Goal: Task Accomplishment & Management: Use online tool/utility

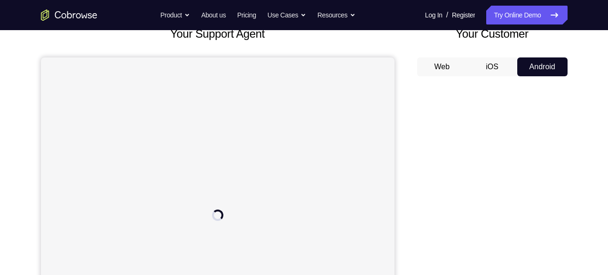
scroll to position [69, 0]
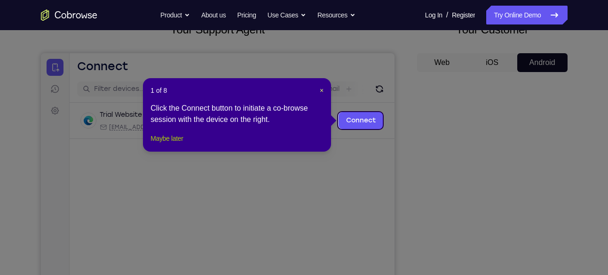
click at [167, 144] on button "Maybe later" at bounding box center [166, 138] width 32 height 11
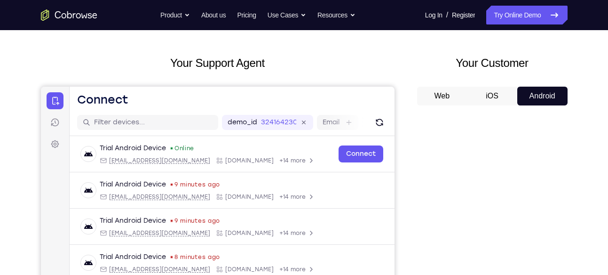
scroll to position [0, 0]
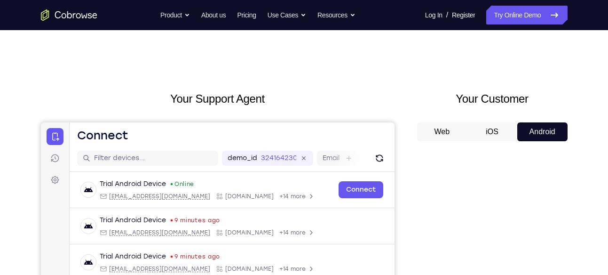
drag, startPoint x: 421, startPoint y: 91, endPoint x: 502, endPoint y: 57, distance: 88.1
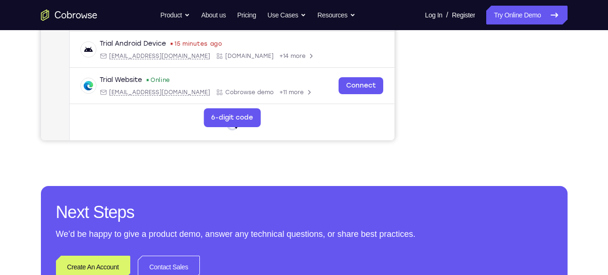
scroll to position [293, 0]
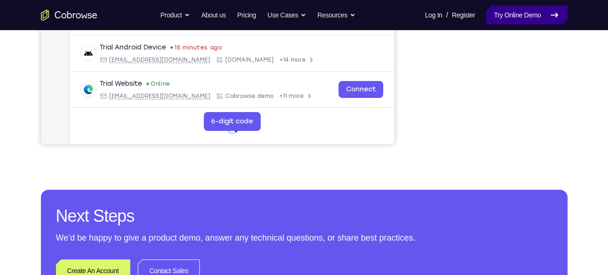
click at [502, 17] on link "Try Online Demo" at bounding box center [526, 15] width 81 height 19
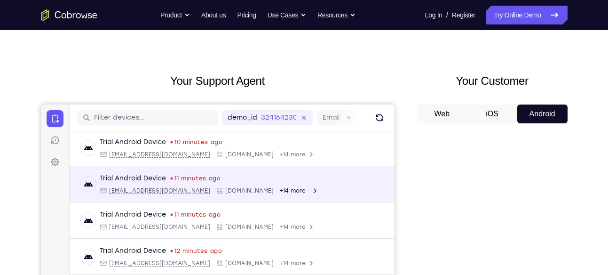
scroll to position [0, 0]
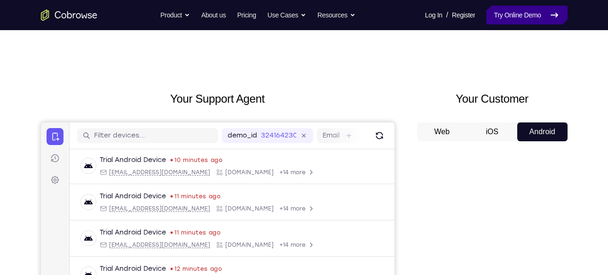
click at [511, 15] on link "Try Online Demo" at bounding box center [526, 15] width 81 height 19
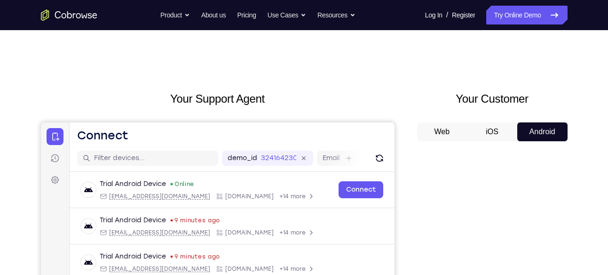
click at [477, 128] on button "iOS" at bounding box center [492, 131] width 50 height 19
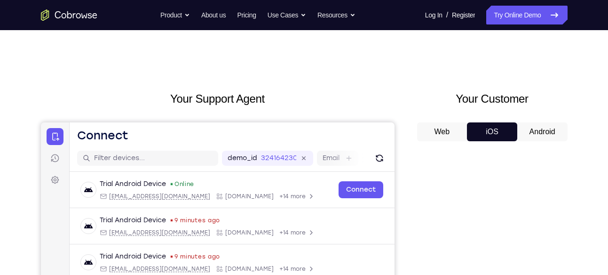
click at [466, 130] on button "Web" at bounding box center [442, 131] width 50 height 19
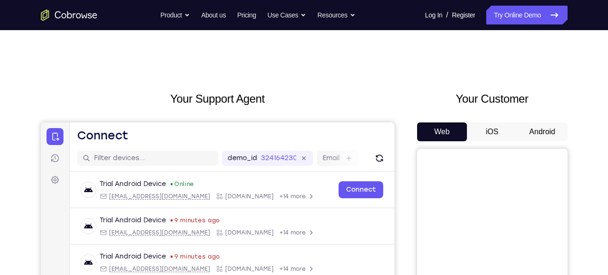
click at [513, 126] on button "iOS" at bounding box center [492, 131] width 50 height 19
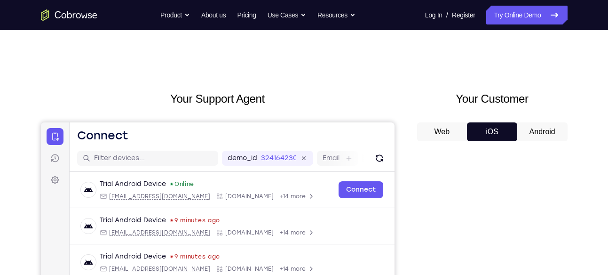
click at [536, 123] on button "Android" at bounding box center [542, 131] width 50 height 19
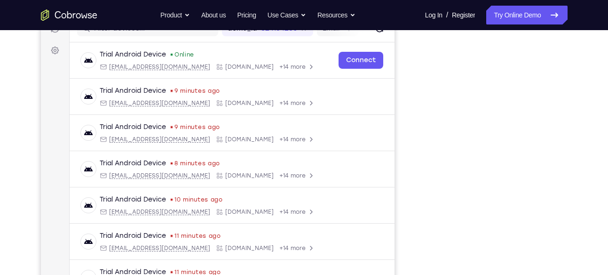
scroll to position [130, 0]
click at [517, 12] on link "Try Online Demo" at bounding box center [526, 15] width 81 height 19
click at [537, 9] on link "Try Online Demo" at bounding box center [526, 15] width 81 height 19
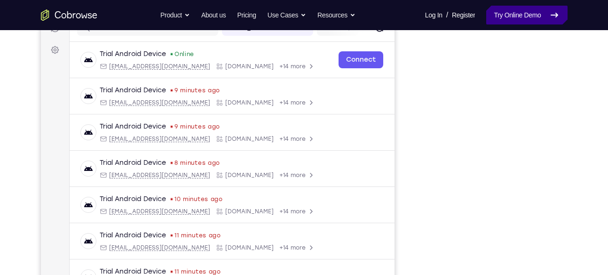
scroll to position [89, 0]
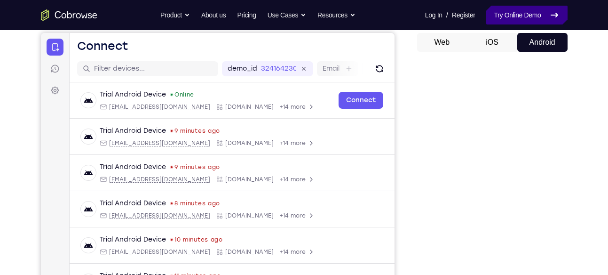
click at [533, 6] on link "Try Online Demo" at bounding box center [526, 15] width 81 height 19
click at [531, 10] on link "Try Online Demo" at bounding box center [526, 15] width 81 height 19
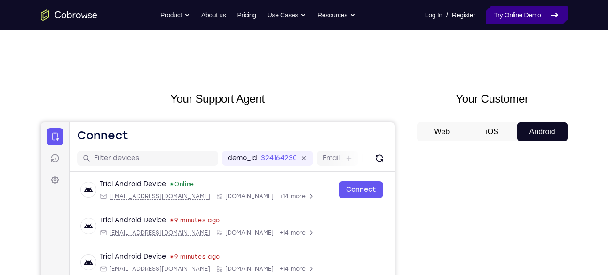
click at [531, 20] on link "Try Online Demo" at bounding box center [526, 15] width 81 height 19
click at [148, 26] on nav "Go back Powerful, Flexible and Trustworthy. Avoid all extra friction for both A…" at bounding box center [304, 15] width 608 height 30
click at [492, 23] on link "Try Online Demo" at bounding box center [526, 15] width 81 height 19
click at [499, 11] on link "Try Online Demo" at bounding box center [526, 15] width 81 height 19
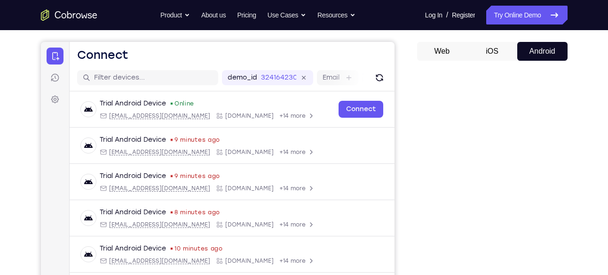
scroll to position [80, 0]
click at [471, 68] on div at bounding box center [492, 212] width 150 height 289
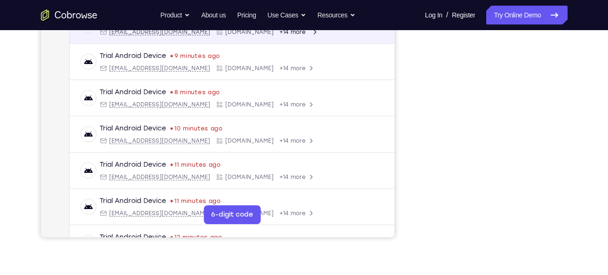
scroll to position [149, 0]
